Goal: Task Accomplishment & Management: Complete application form

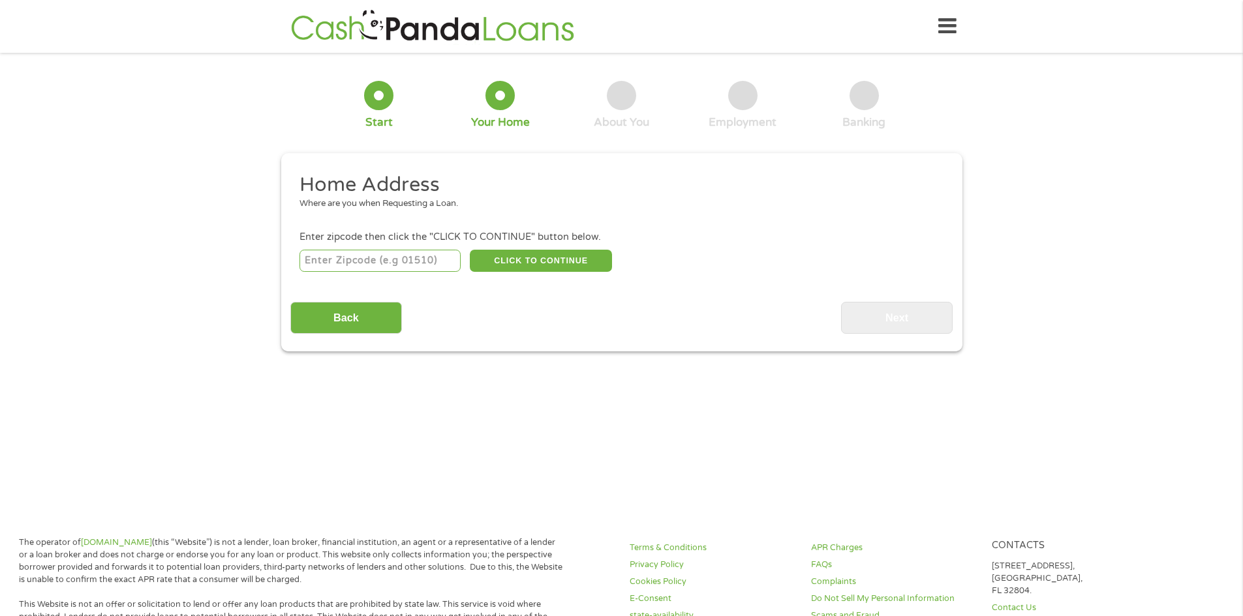
click at [445, 258] on input "number" at bounding box center [379, 261] width 161 height 22
type input "94710"
click at [527, 262] on button "CLICK TO CONTINUE" at bounding box center [541, 261] width 142 height 22
type input "94710"
type input "Berkeley"
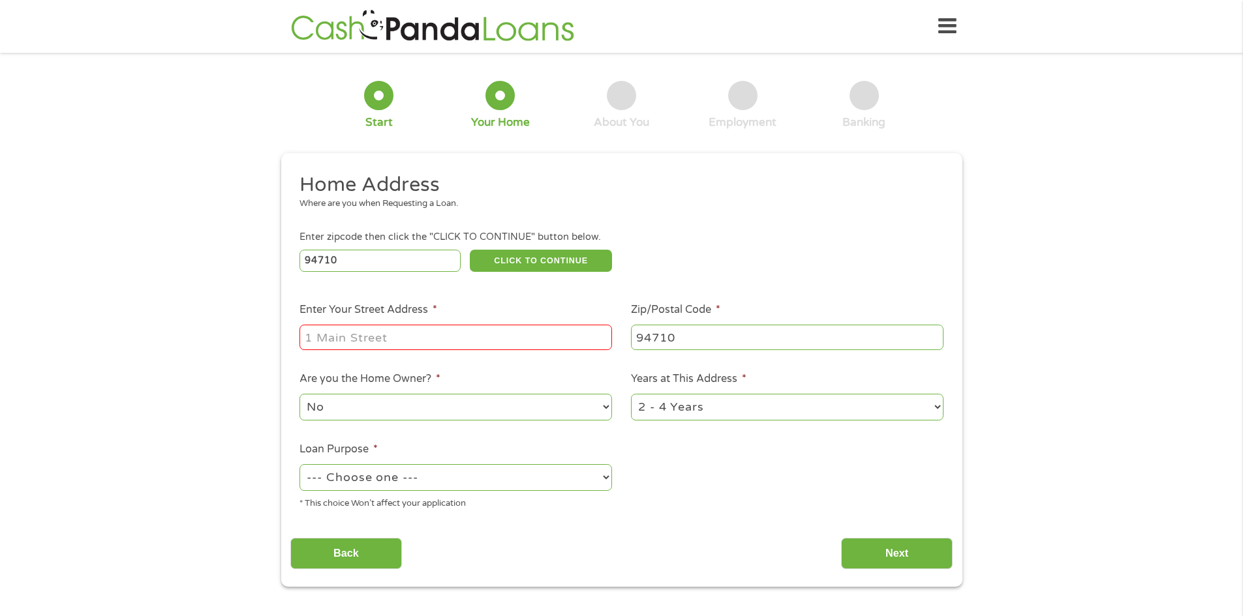
click at [607, 477] on select "--- Choose one --- Pay Bills Debt Consolidation Home Improvement Major Purchase…" at bounding box center [455, 477] width 312 height 27
click at [299, 464] on select "--- Choose one --- Pay Bills Debt Consolidation Home Improvement Major Purchase…" at bounding box center [455, 477] width 312 height 27
click at [607, 473] on select "--- Choose one --- Pay Bills Debt Consolidation Home Improvement Major Purchase…" at bounding box center [455, 477] width 312 height 27
select select "shorttermcash"
click at [299, 464] on select "--- Choose one --- Pay Bills Debt Consolidation Home Improvement Major Purchase…" at bounding box center [455, 477] width 312 height 27
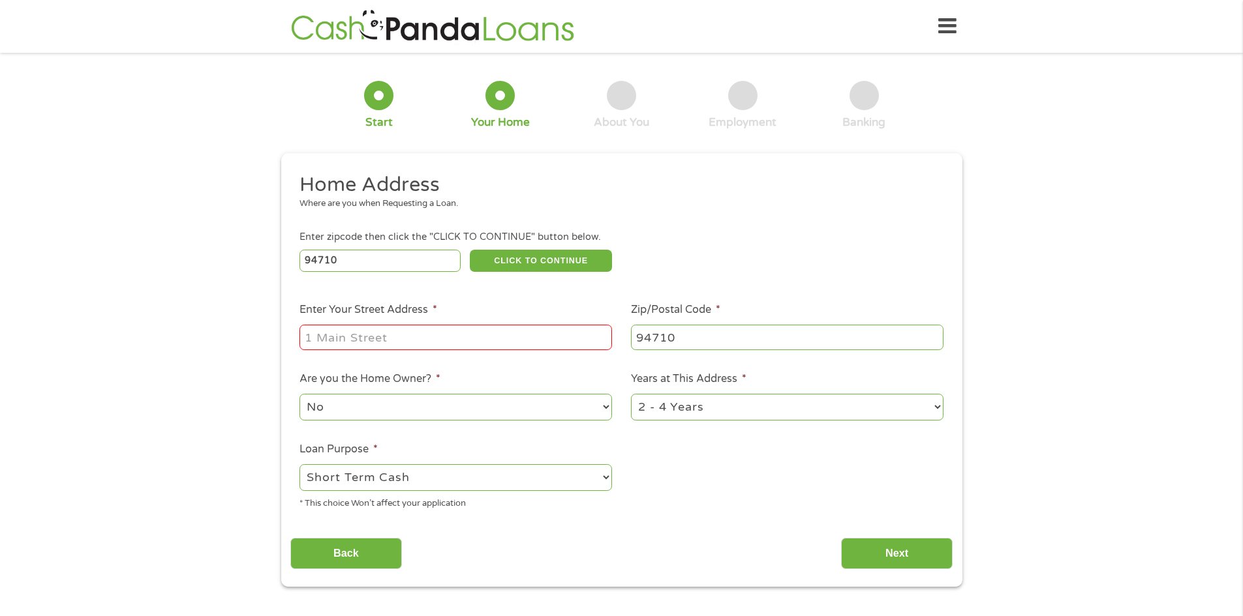
click at [428, 331] on input "Enter Your Street Address *" at bounding box center [455, 337] width 312 height 25
type input "[STREET_ADDRESS]"
click at [898, 548] on input "Next" at bounding box center [897, 554] width 112 height 32
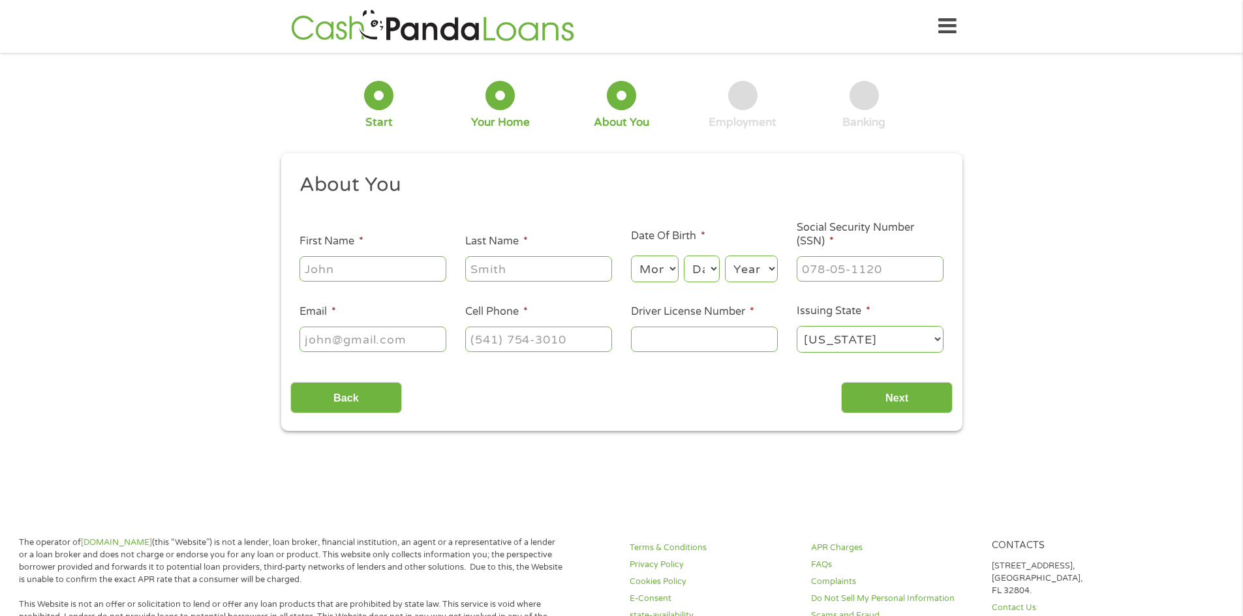
scroll to position [5, 5]
click at [362, 260] on input "First Name *" at bounding box center [372, 268] width 147 height 25
type input "[PERSON_NAME]"
type input "[EMAIL_ADDRESS][DOMAIN_NAME]"
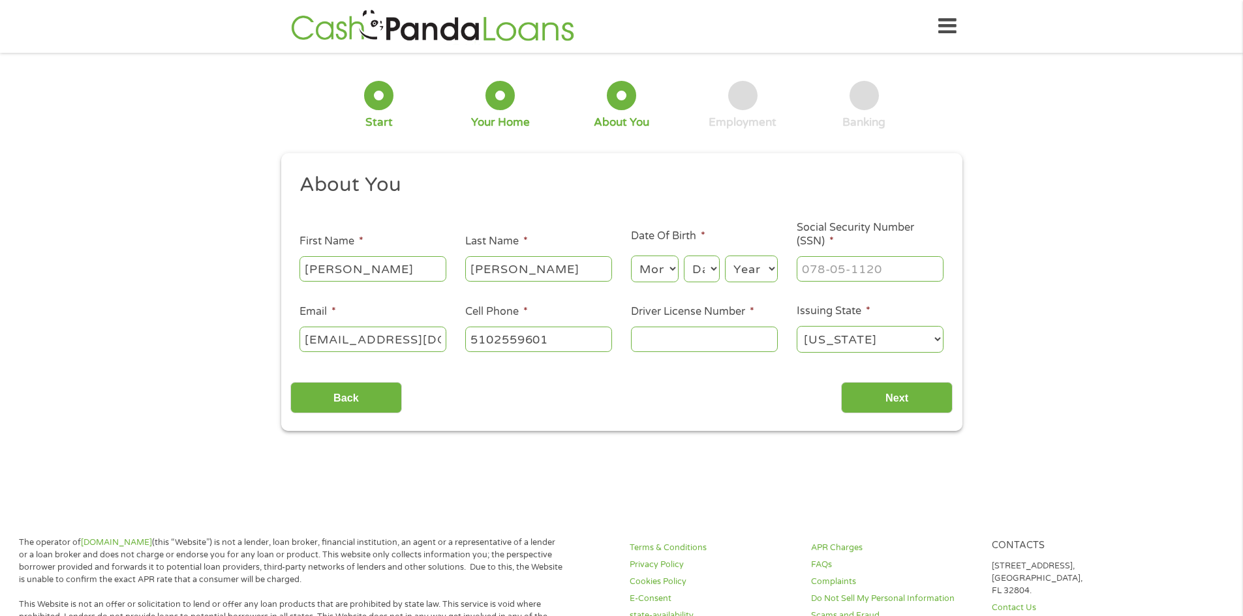
type input "[PHONE_NUMBER]"
click at [676, 267] on select "Month 1 2 3 4 5 6 7 8 9 10 11 12" at bounding box center [655, 269] width 48 height 27
select select "12"
click at [631, 256] on select "Month 1 2 3 4 5 6 7 8 9 10 11 12" at bounding box center [655, 269] width 48 height 27
click at [714, 268] on select "Day 1 2 3 4 5 6 7 8 9 10 11 12 13 14 15 16 17 18 19 20 21 22 23 24 25 26 27 28 …" at bounding box center [701, 269] width 35 height 27
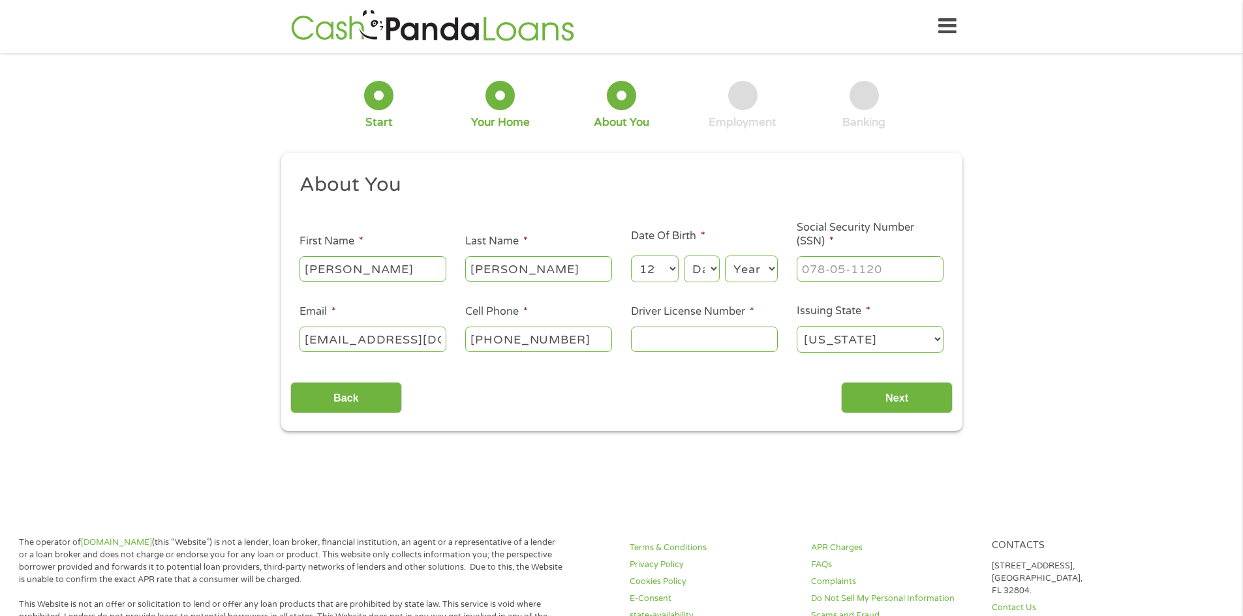
select select "25"
click at [684, 256] on select "Day 1 2 3 4 5 6 7 8 9 10 11 12 13 14 15 16 17 18 19 20 21 22 23 24 25 26 27 28 …" at bounding box center [701, 269] width 35 height 27
click at [770, 267] on select "Year [DATE] 2006 2005 2004 2003 2002 2001 2000 1999 1998 1997 1996 1995 1994 19…" at bounding box center [751, 269] width 53 height 27
select select "1948"
click at [725, 256] on select "Year [DATE] 2006 2005 2004 2003 2002 2001 2000 1999 1998 1997 1996 1995 1994 19…" at bounding box center [751, 269] width 53 height 27
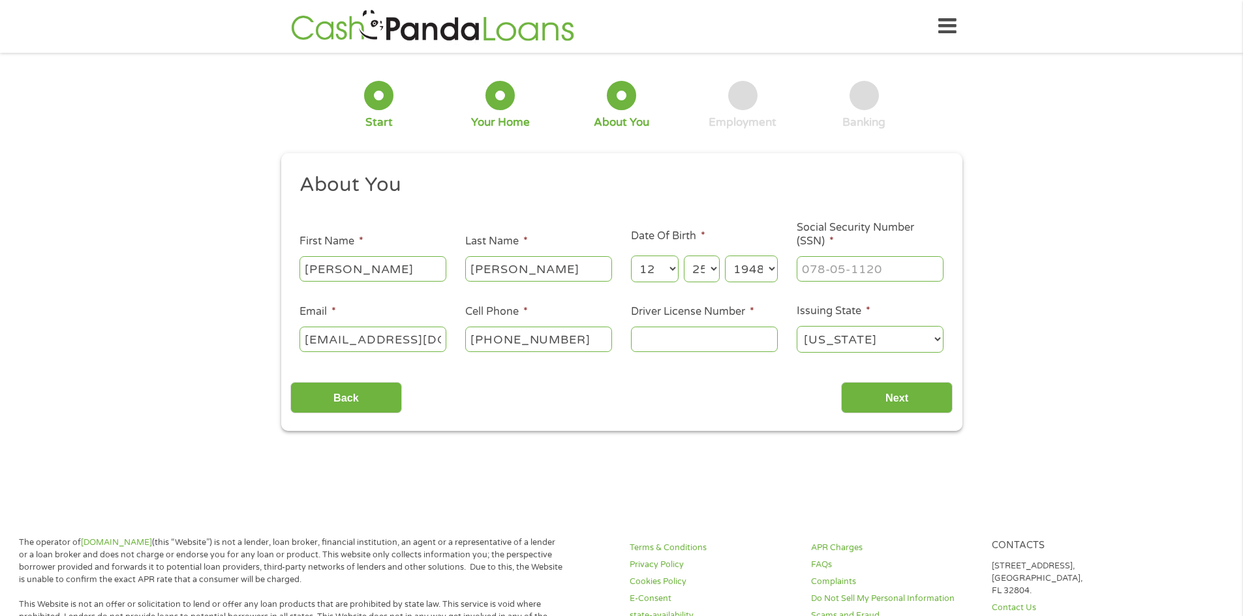
type input "___-__-____"
click at [892, 267] on input "___-__-____" at bounding box center [870, 268] width 147 height 25
click at [641, 338] on input "Driver License Number *" at bounding box center [704, 339] width 147 height 25
click at [969, 560] on link "FAQs" at bounding box center [894, 565] width 166 height 12
